Goal: Task Accomplishment & Management: Manage account settings

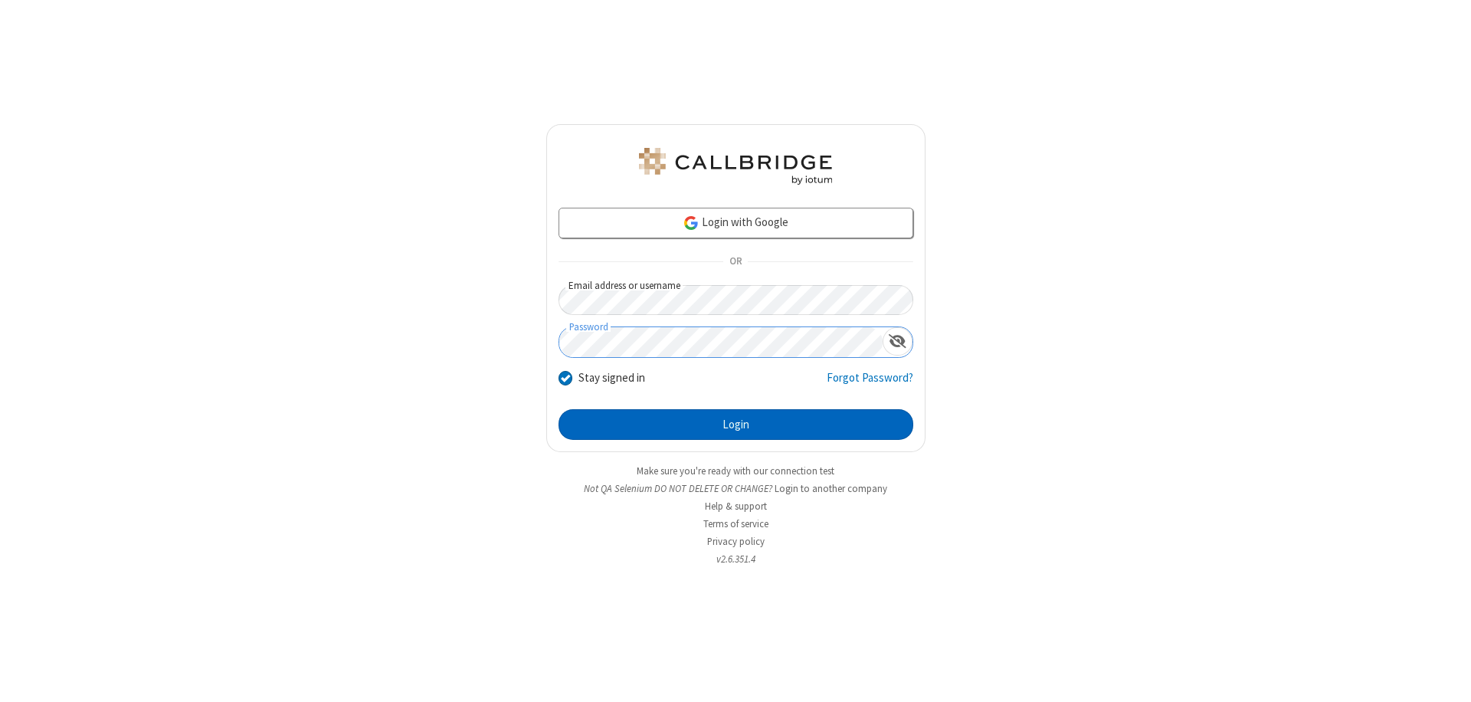
click at [735, 424] on button "Login" at bounding box center [735, 424] width 355 height 31
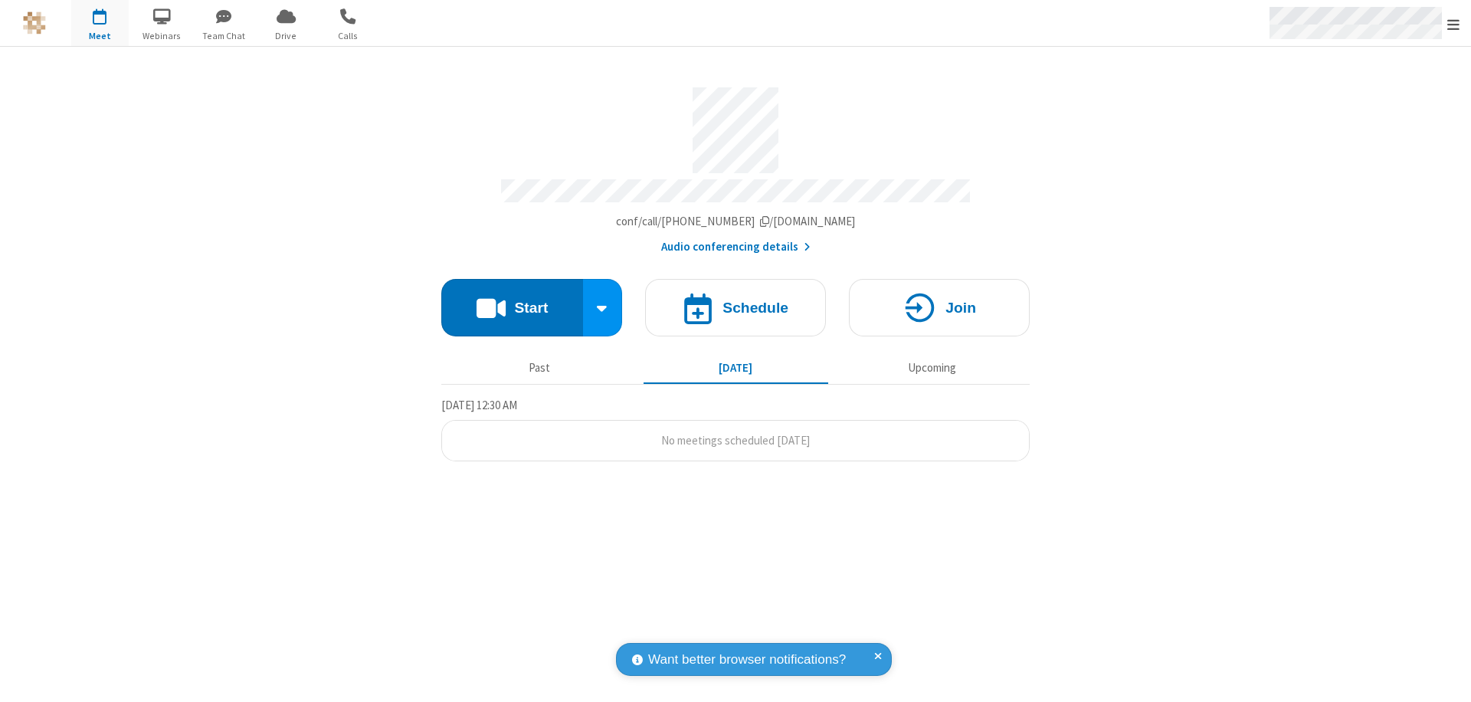
click at [1453, 24] on span "Open menu" at bounding box center [1453, 24] width 12 height 15
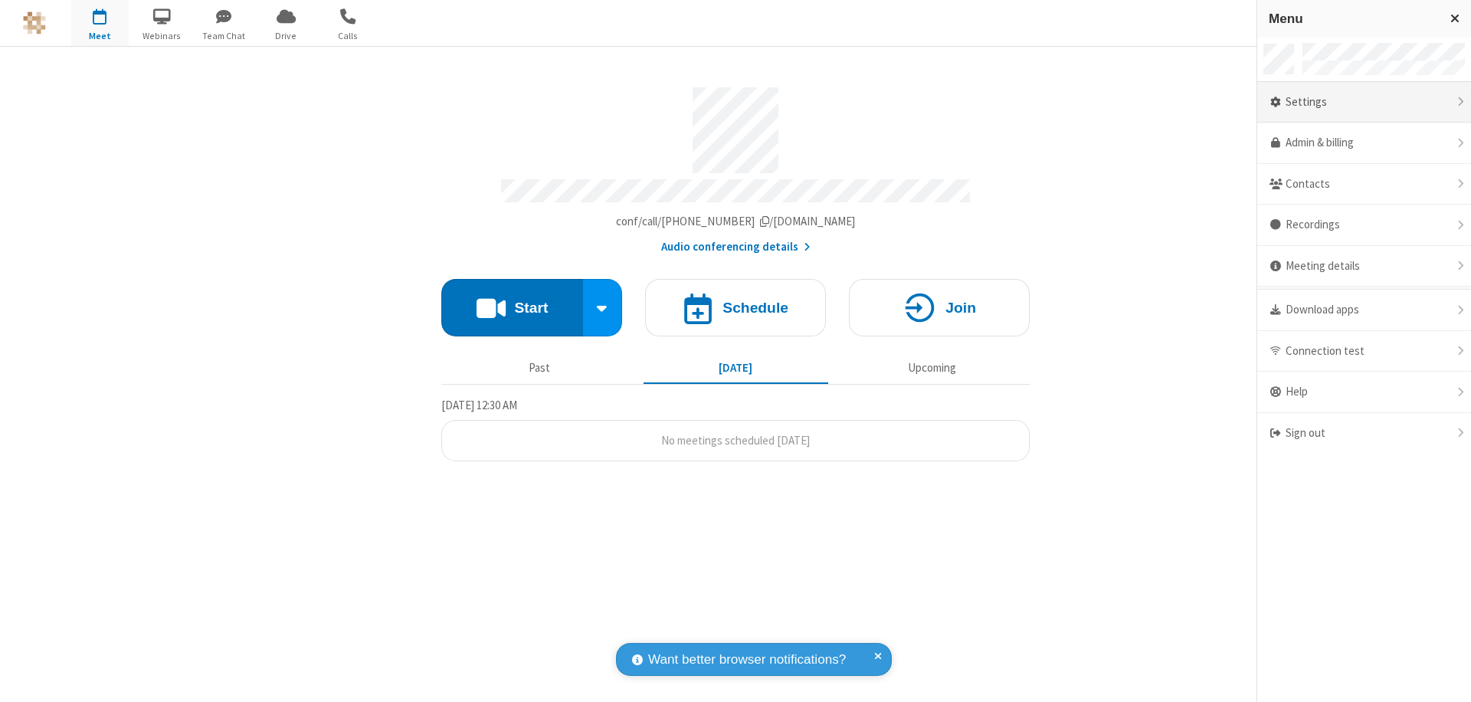
click at [1363, 102] on div "Settings" at bounding box center [1364, 102] width 214 height 41
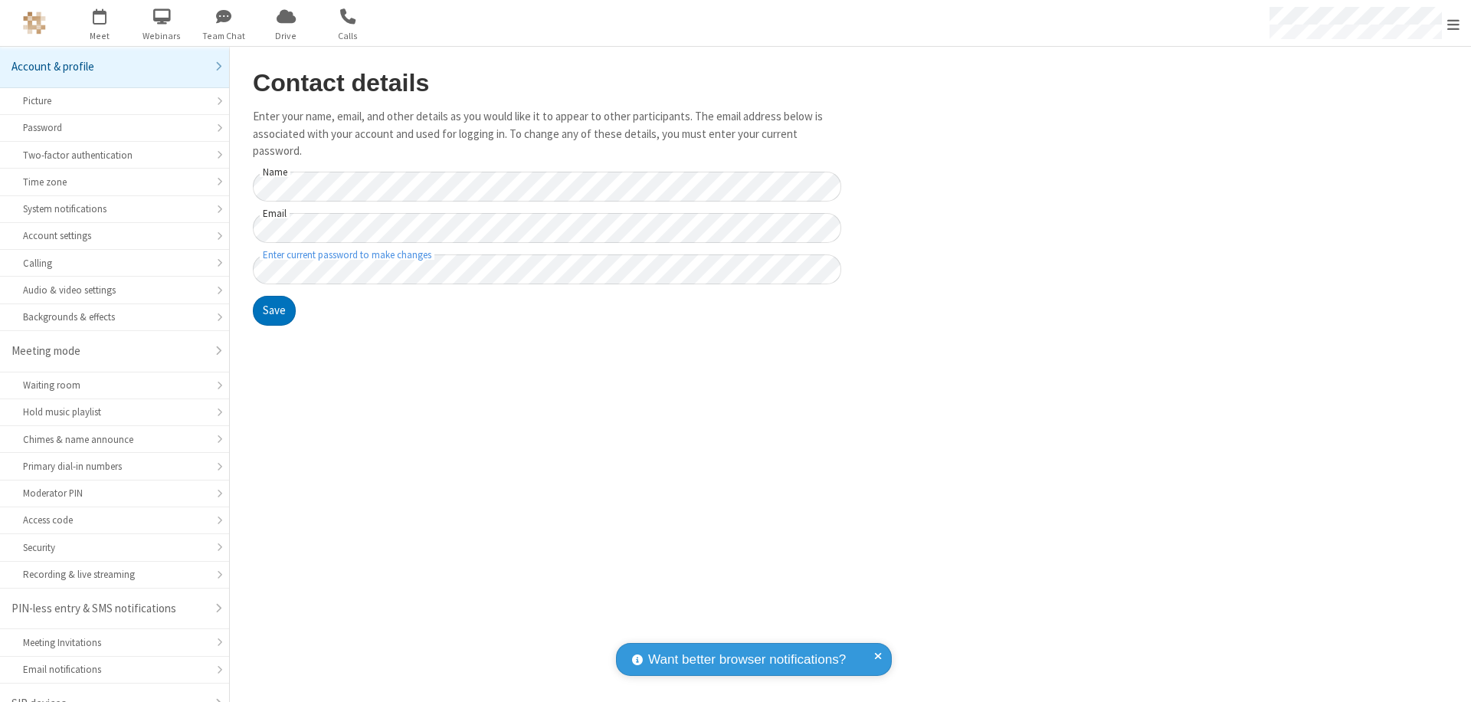
scroll to position [21, 0]
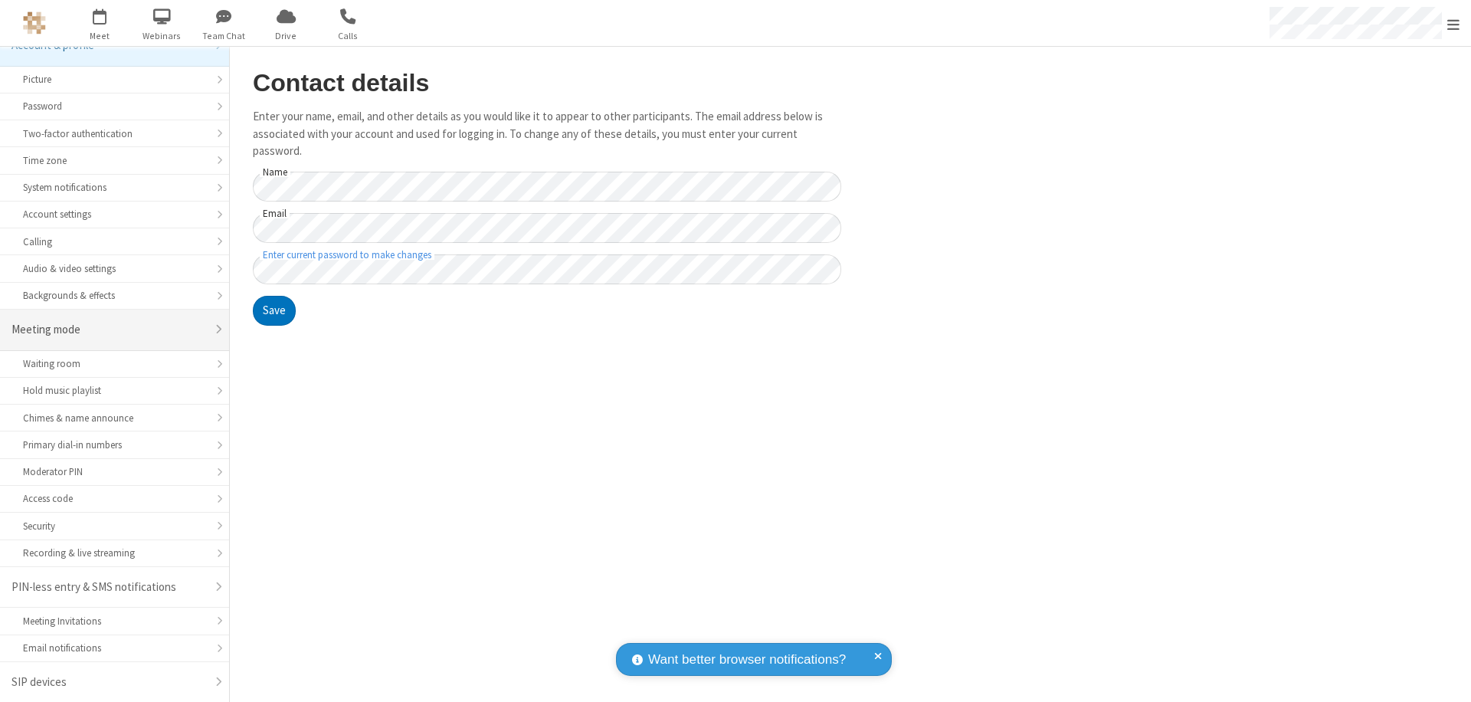
click at [109, 329] on div "Meeting mode" at bounding box center [108, 330] width 195 height 18
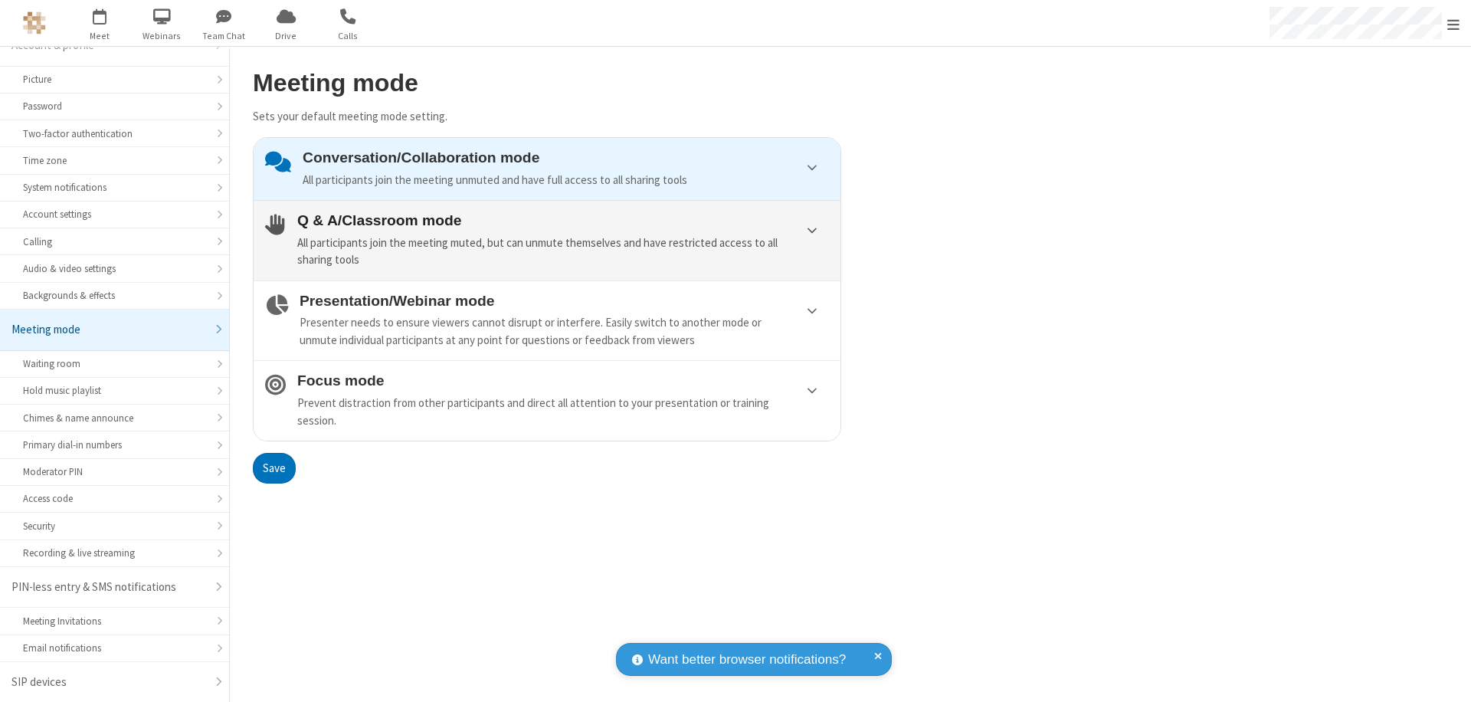
click at [547, 240] on div "All participants join the meeting muted, but can unmute themselves and have res…" at bounding box center [563, 251] width 532 height 34
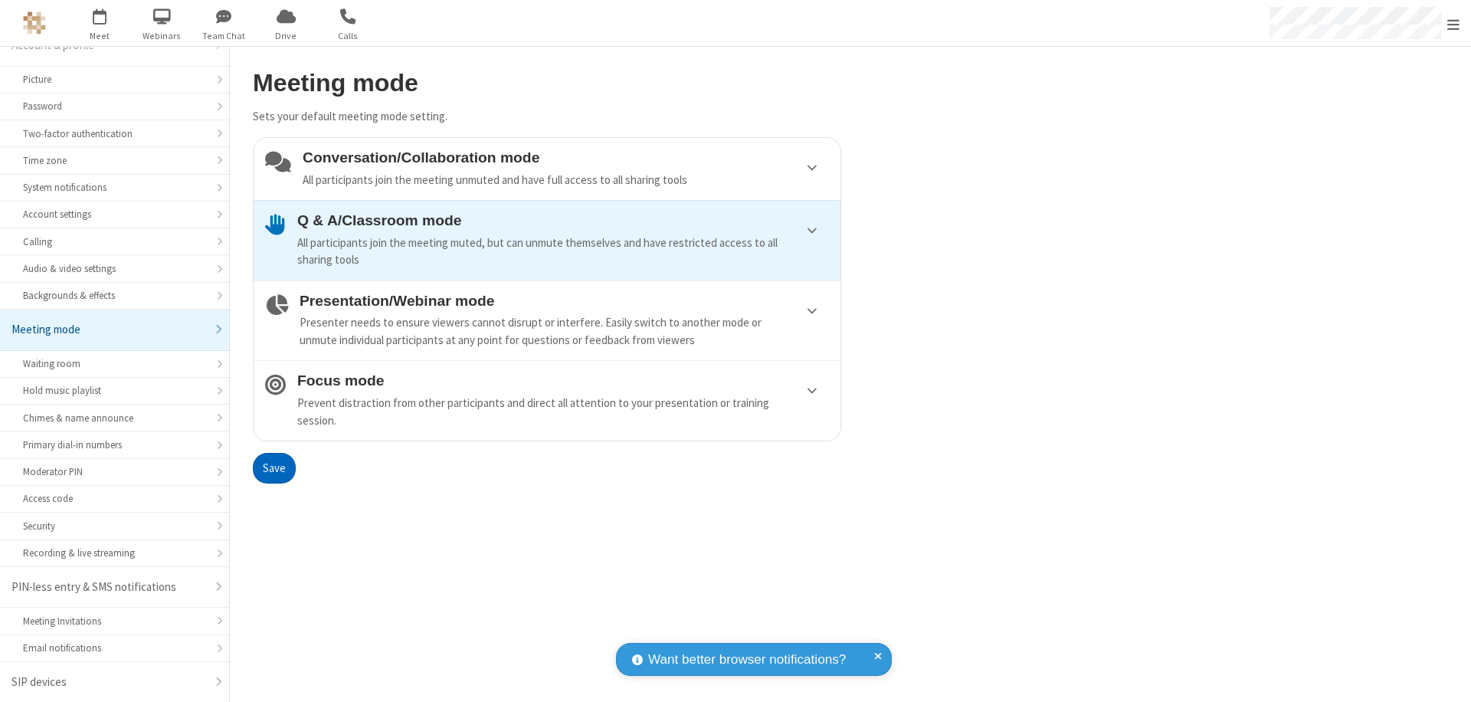
click at [273, 467] on button "Save" at bounding box center [274, 468] width 43 height 31
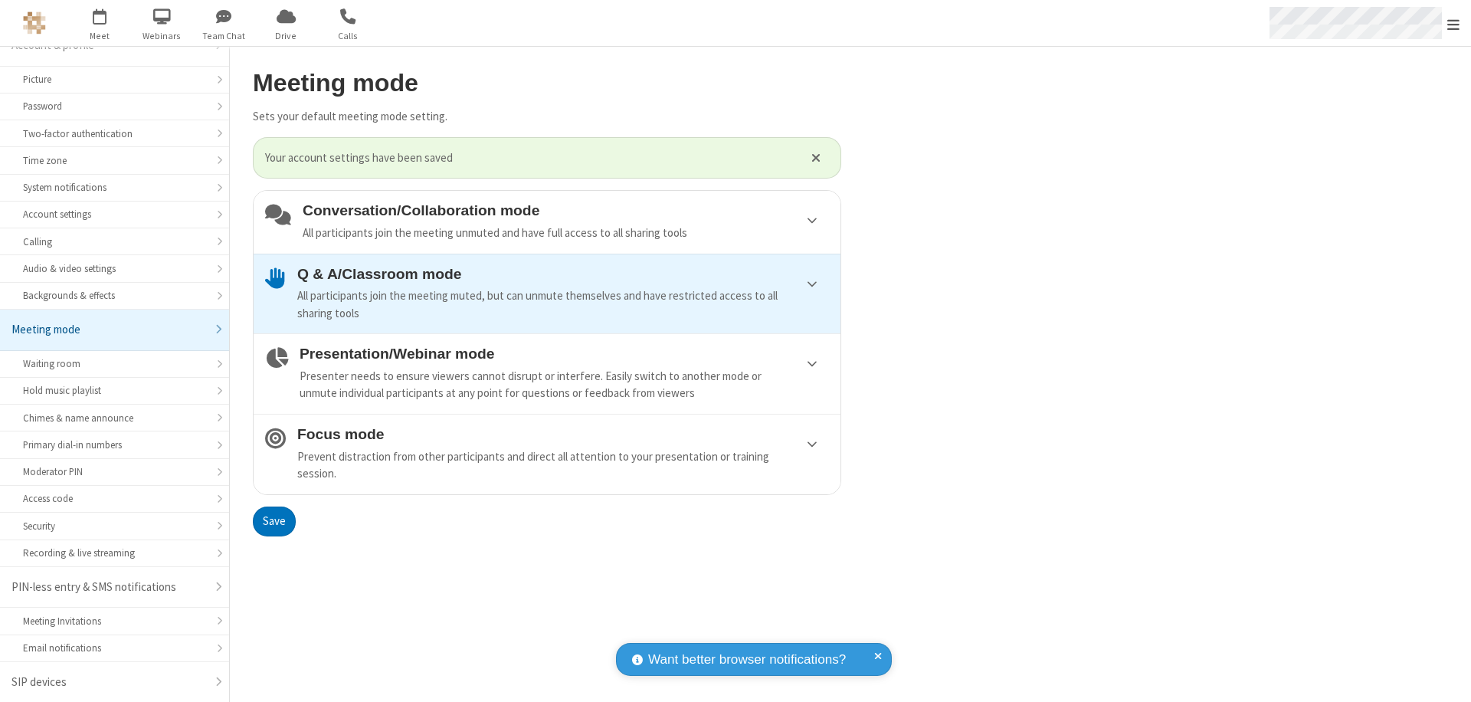
click at [1453, 23] on span "Open menu" at bounding box center [1453, 24] width 12 height 15
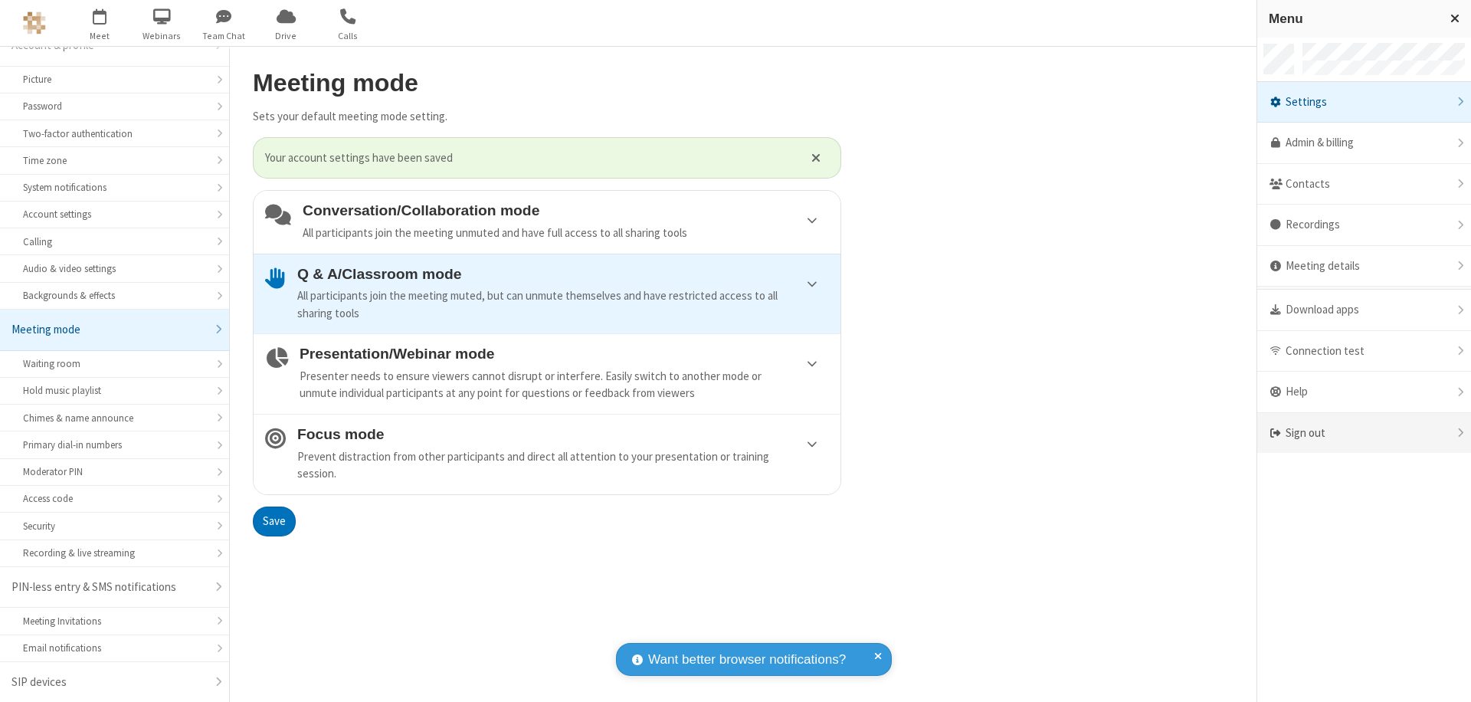
click at [1369, 433] on div "Sign out" at bounding box center [1364, 433] width 214 height 41
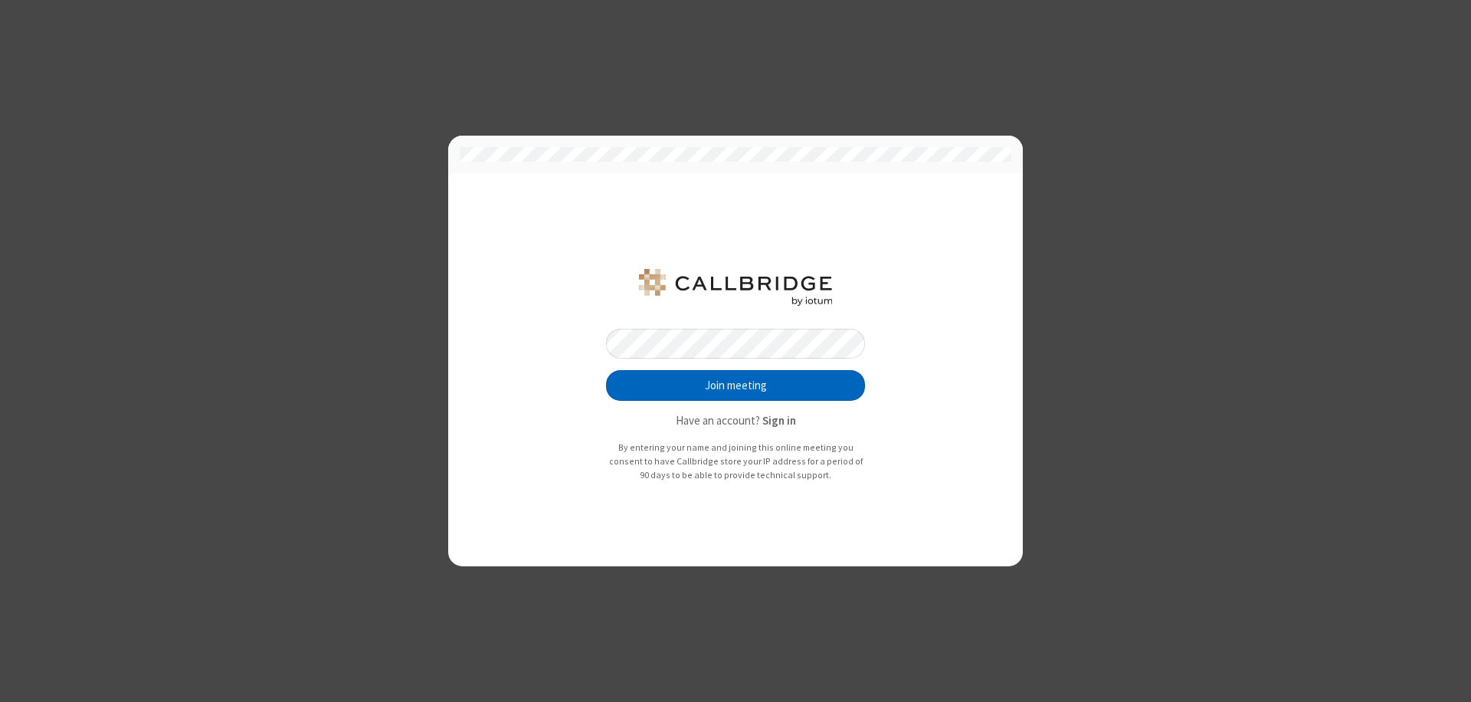
click at [735, 385] on button "Join meeting" at bounding box center [735, 385] width 259 height 31
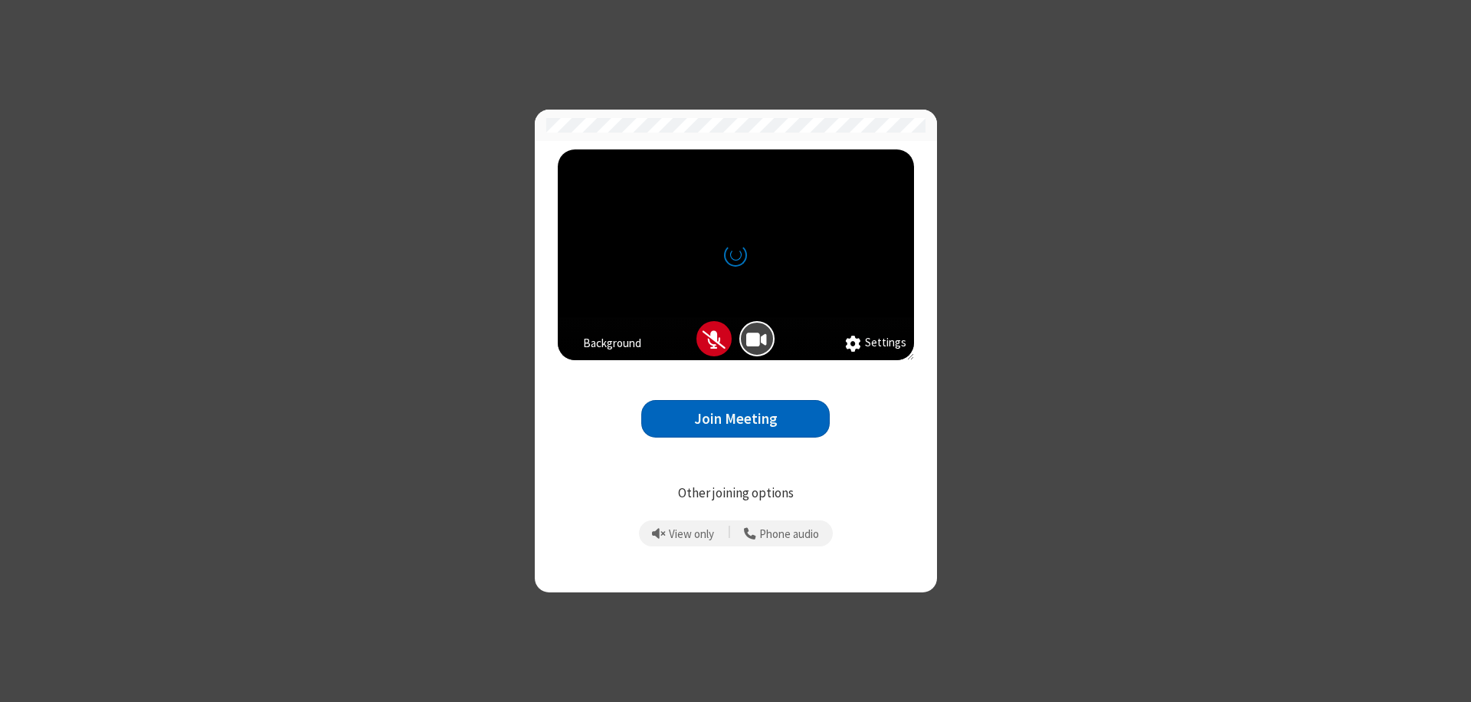
click at [735, 418] on button "Join Meeting" at bounding box center [735, 419] width 188 height 38
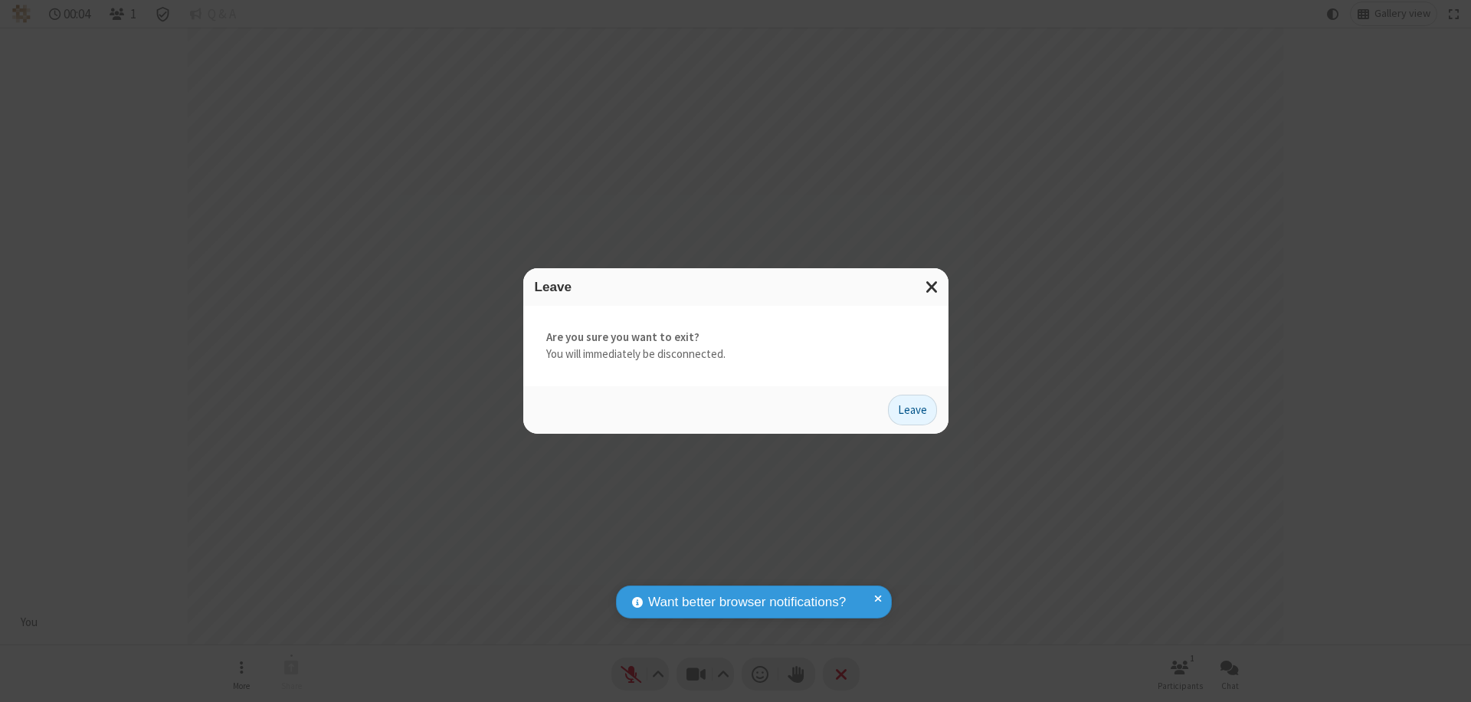
click at [912, 409] on button "Leave" at bounding box center [912, 409] width 49 height 31
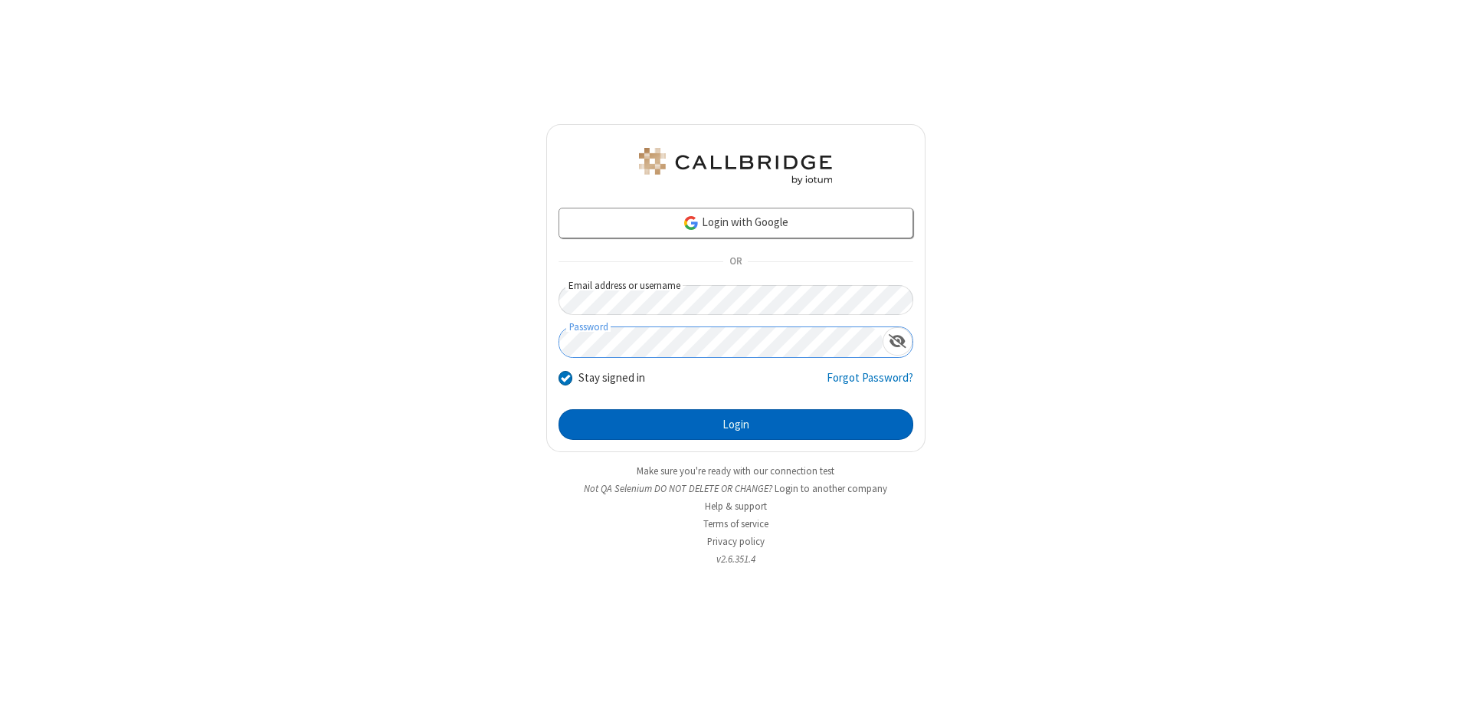
click at [735, 424] on button "Login" at bounding box center [735, 424] width 355 height 31
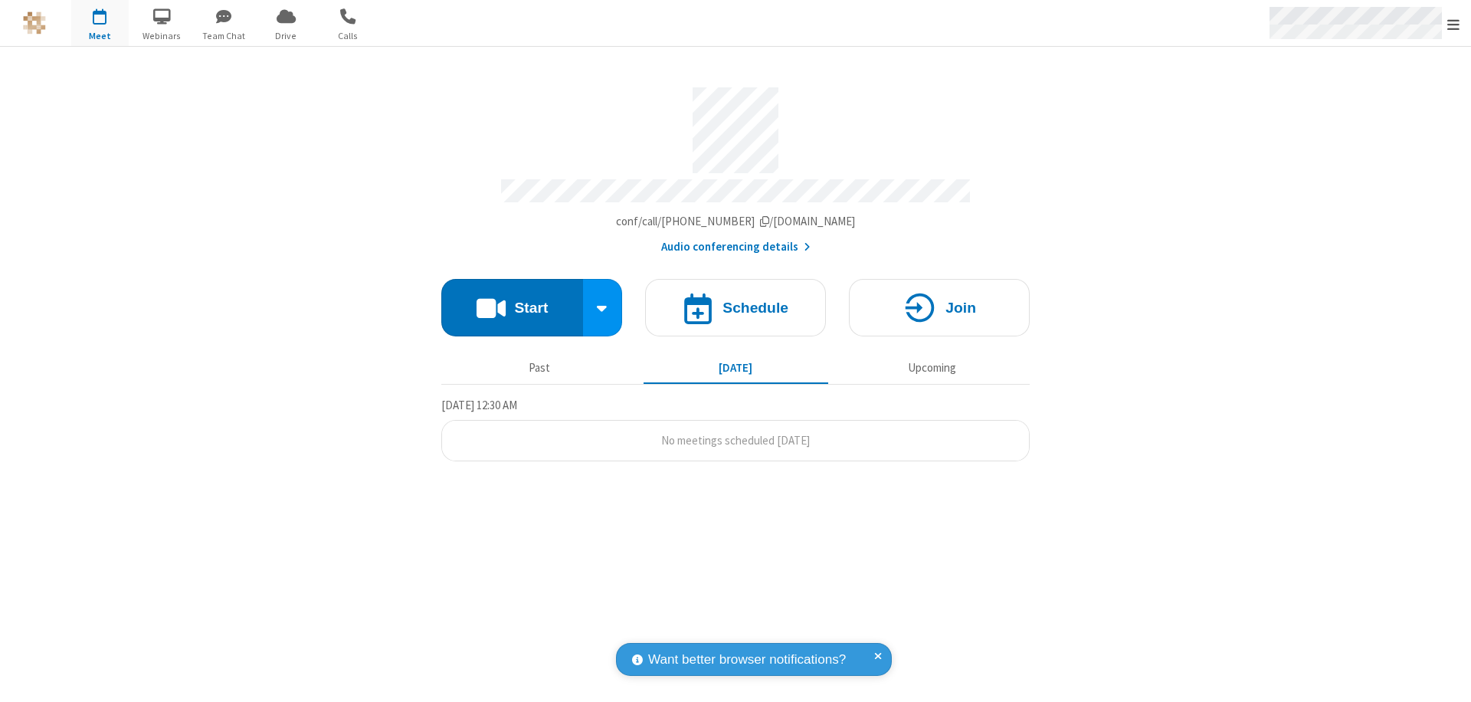
click at [1453, 24] on span "Open menu" at bounding box center [1453, 24] width 12 height 15
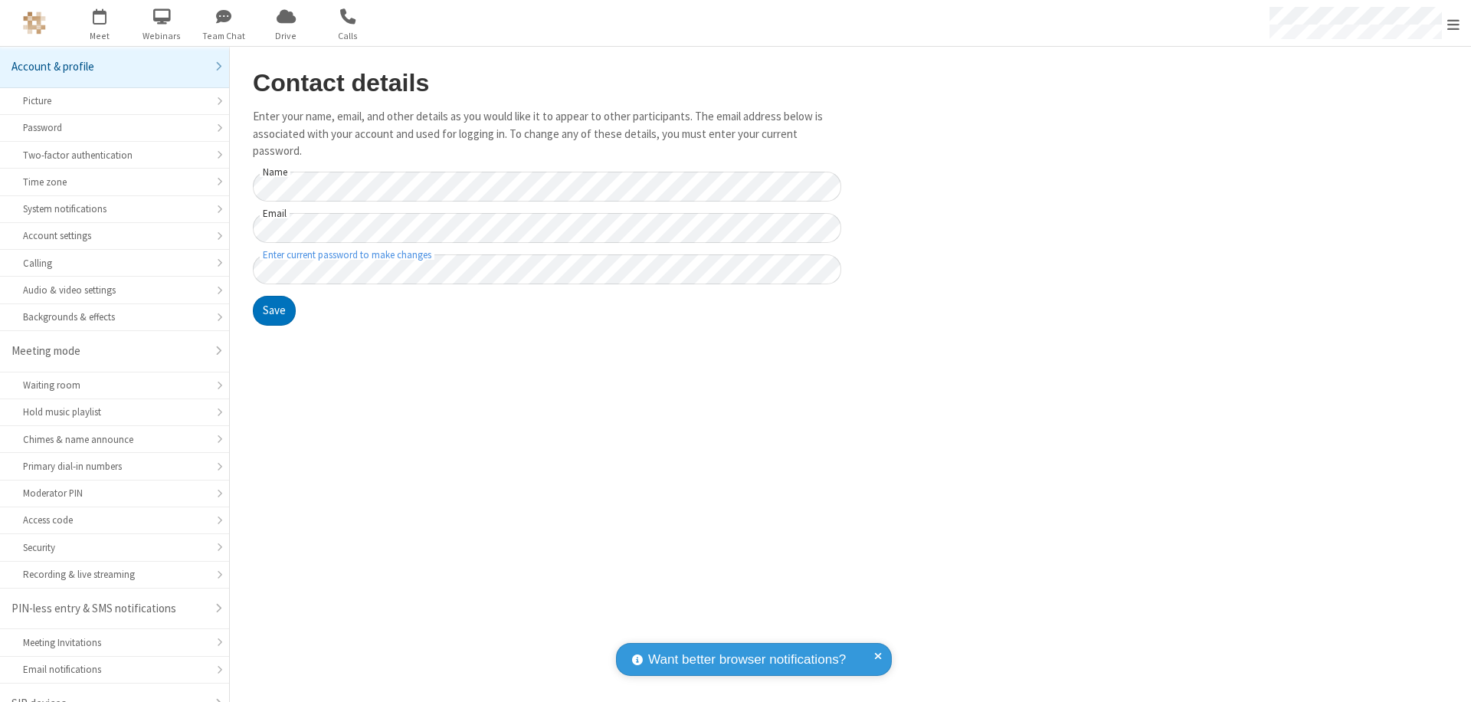
scroll to position [21, 0]
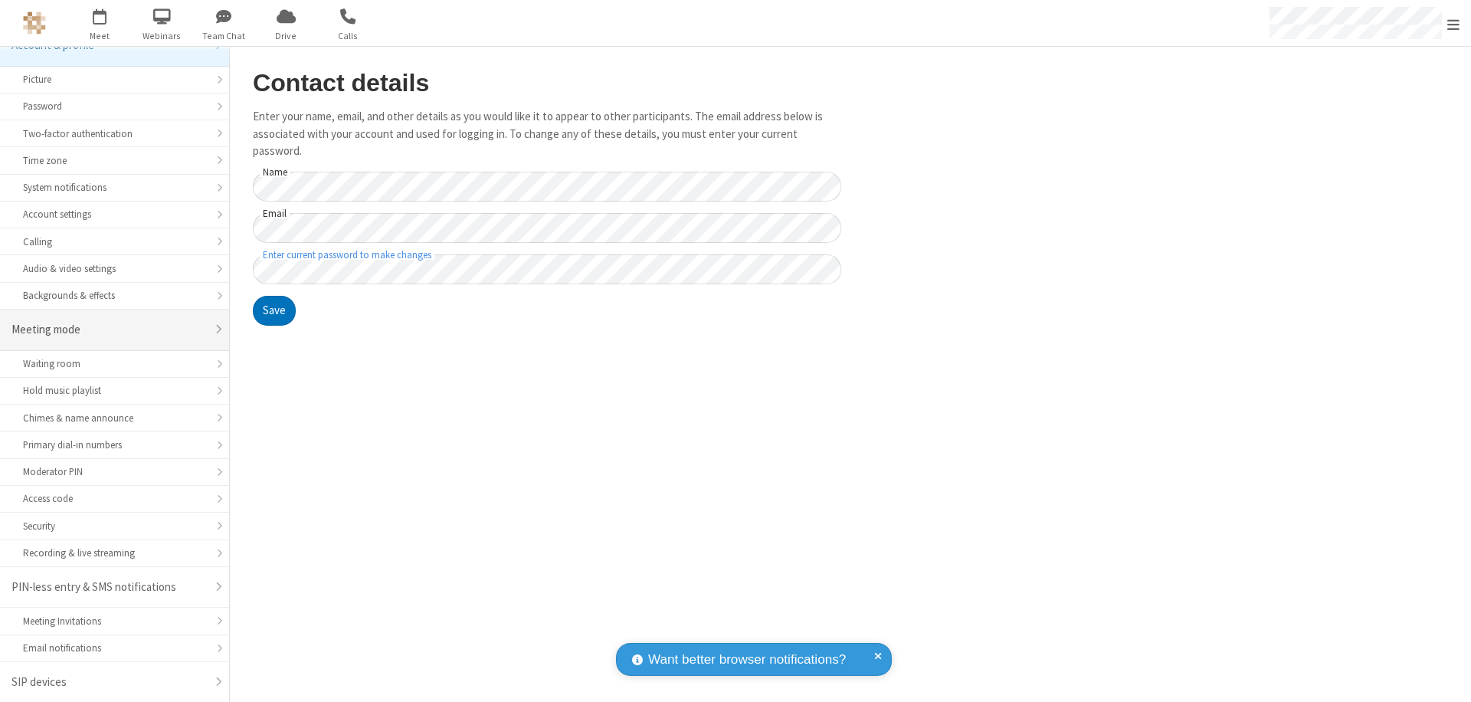
click at [109, 329] on div "Meeting mode" at bounding box center [108, 330] width 195 height 18
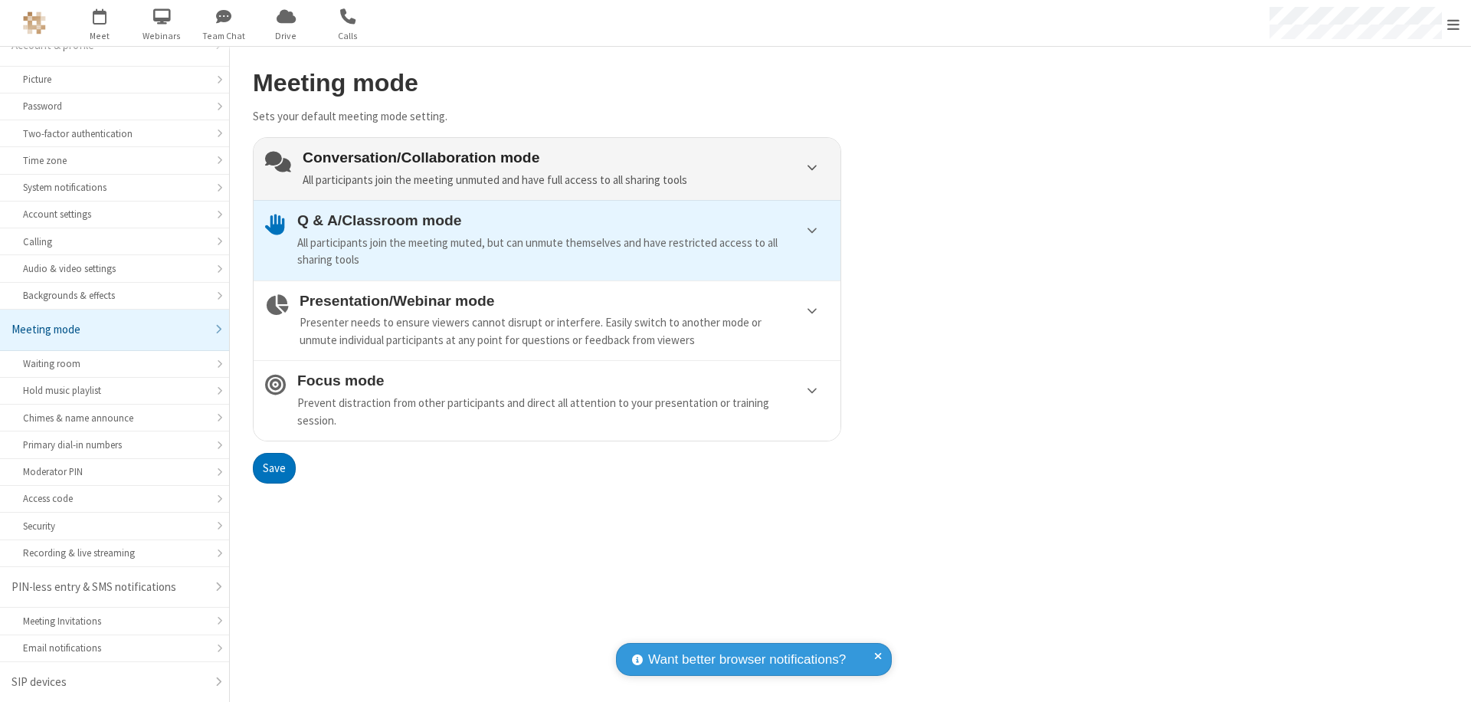
click at [547, 168] on div "Conversation/Collaboration mode All participants join the meeting unmuted and h…" at bounding box center [566, 168] width 526 height 39
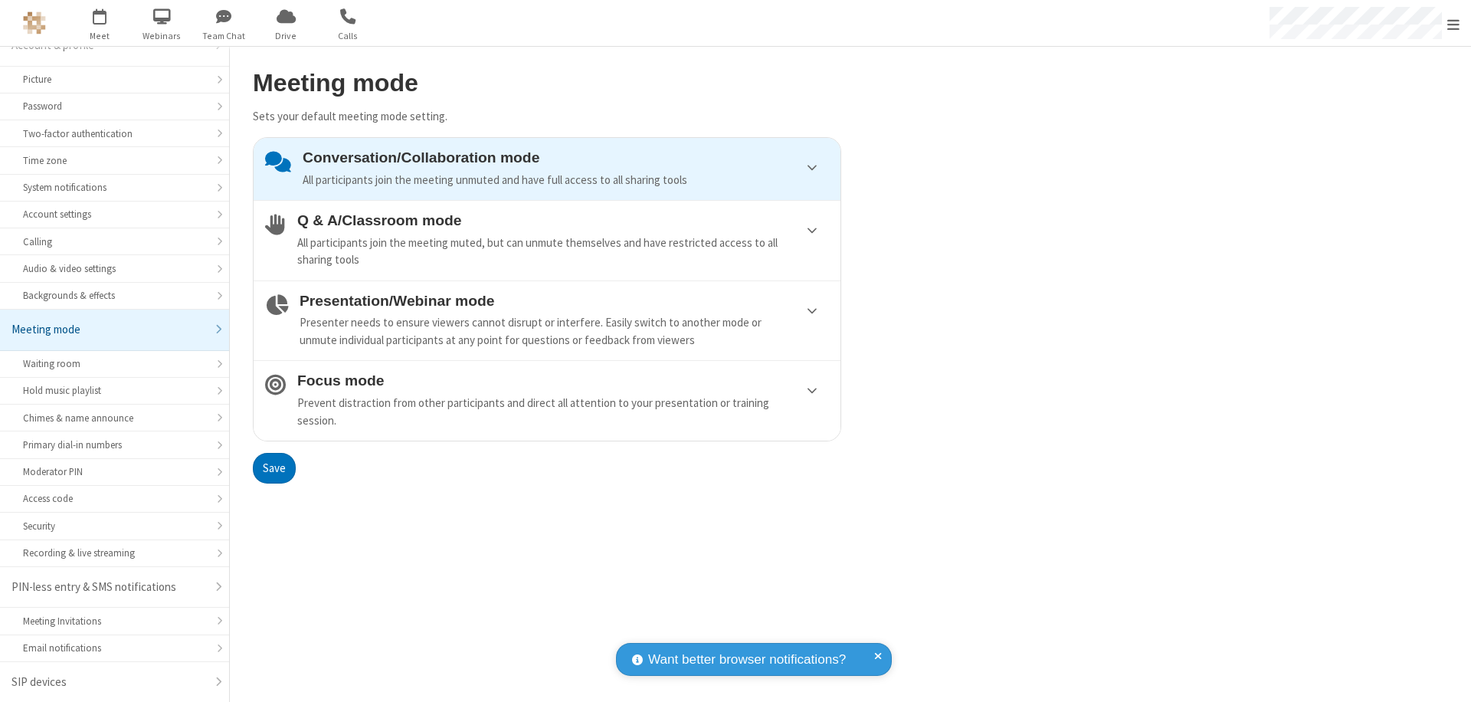
click at [273, 467] on button "Save" at bounding box center [274, 468] width 43 height 31
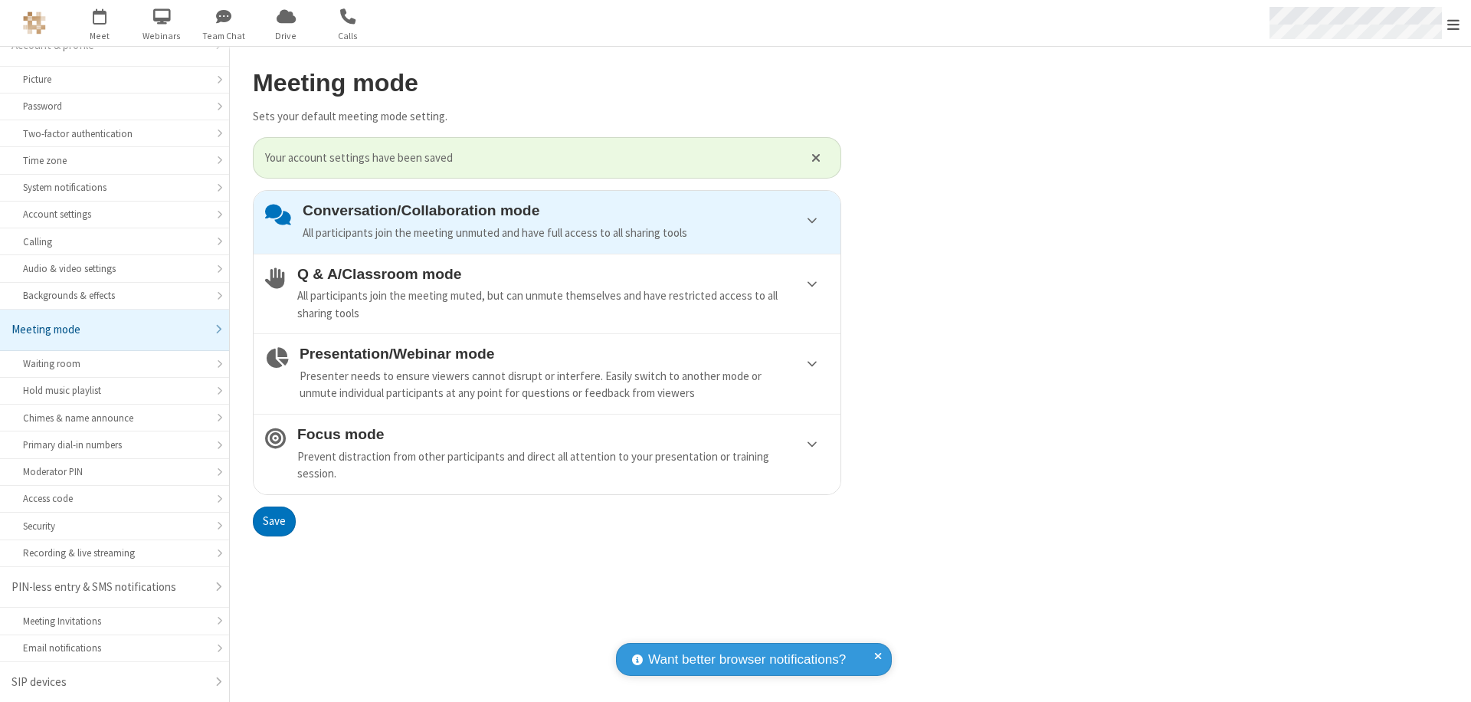
click at [1453, 23] on span "Open menu" at bounding box center [1453, 24] width 12 height 15
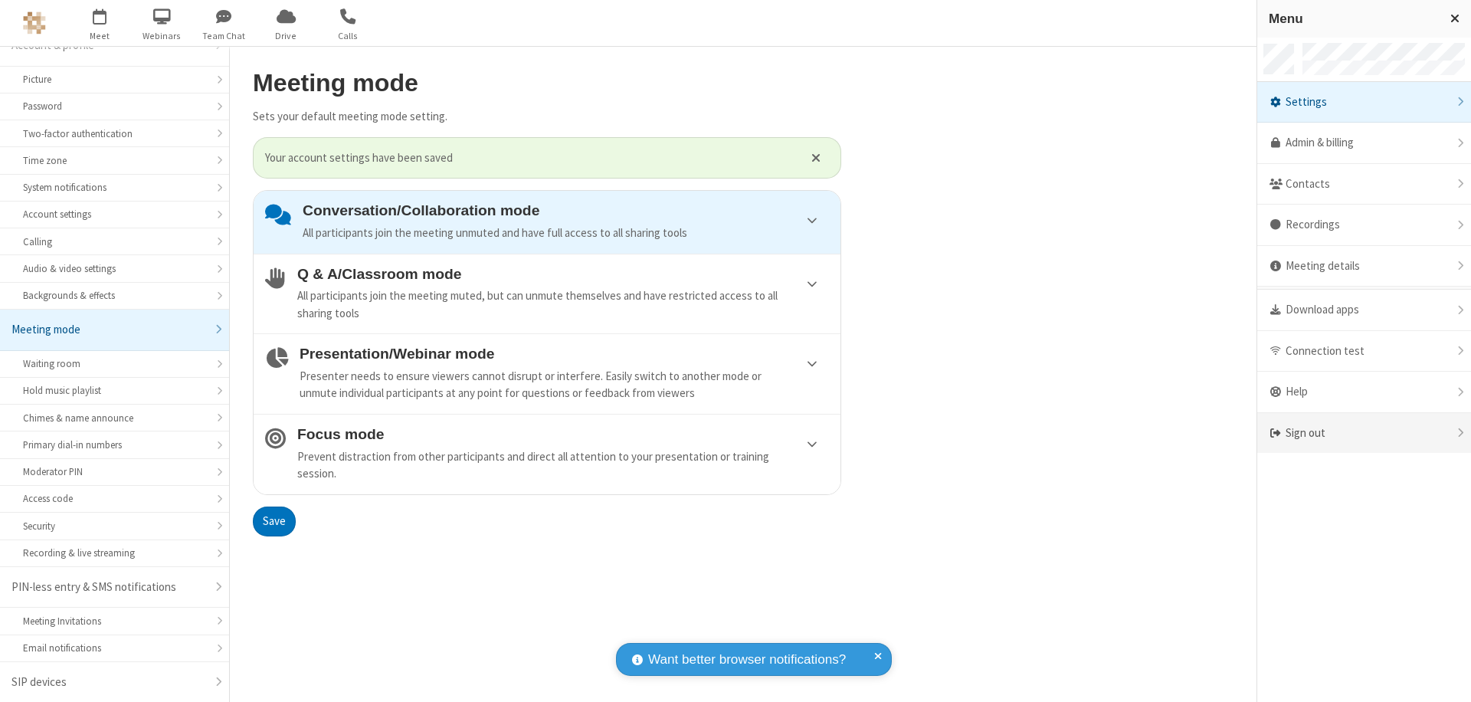
click at [1363, 433] on div "Sign out" at bounding box center [1364, 433] width 214 height 41
